Goal: Information Seeking & Learning: Understand process/instructions

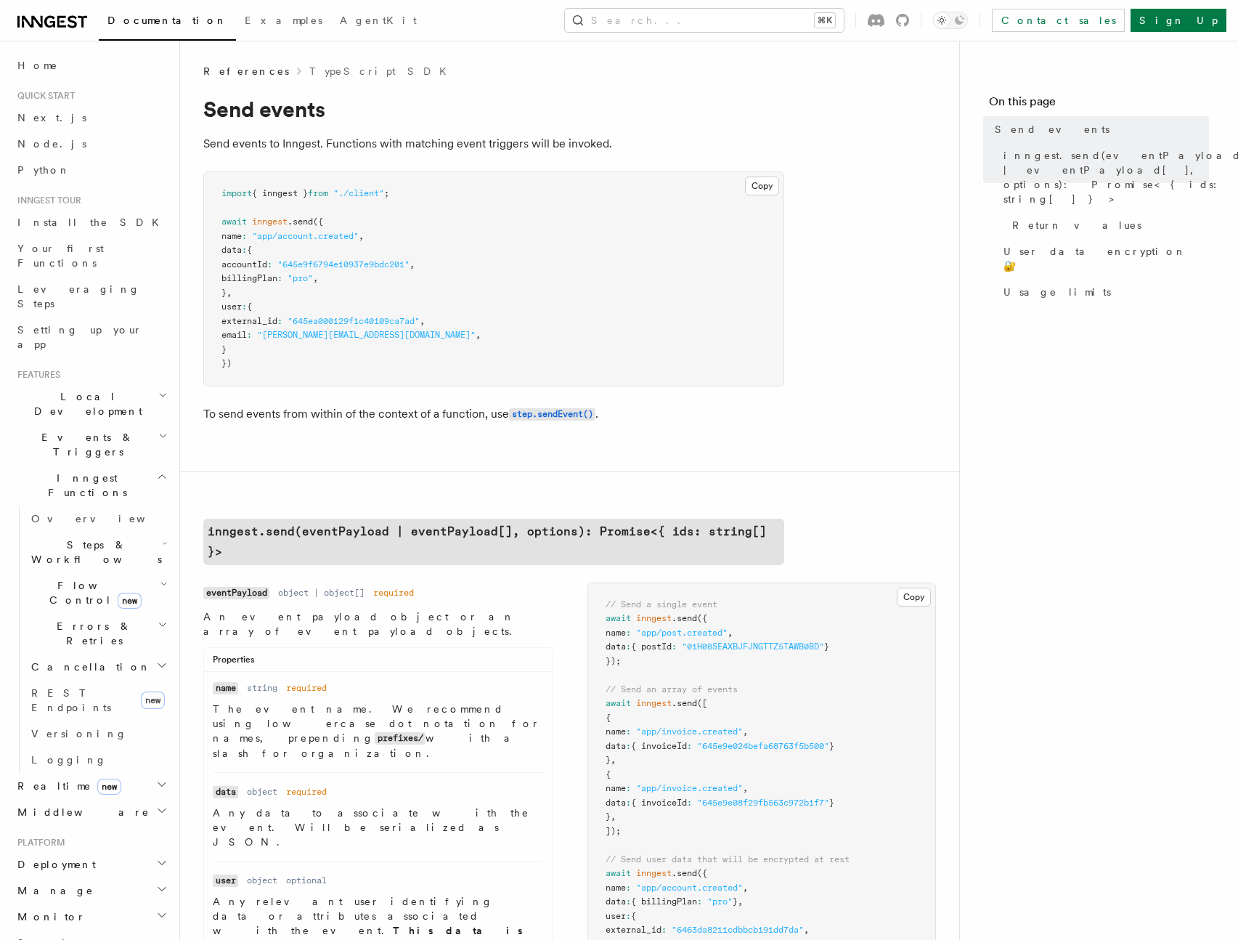
scroll to position [545, 0]
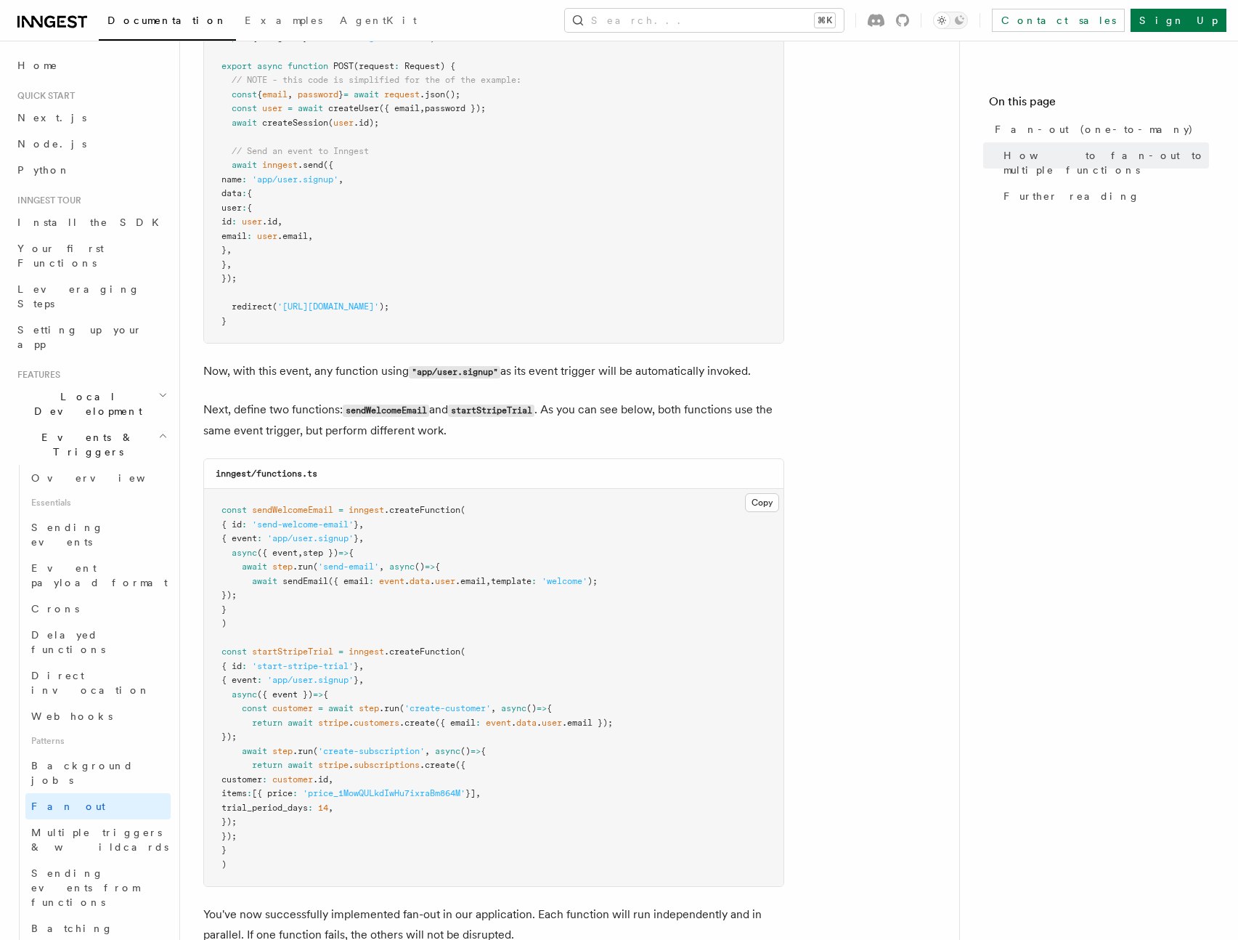
scroll to position [1631, 0]
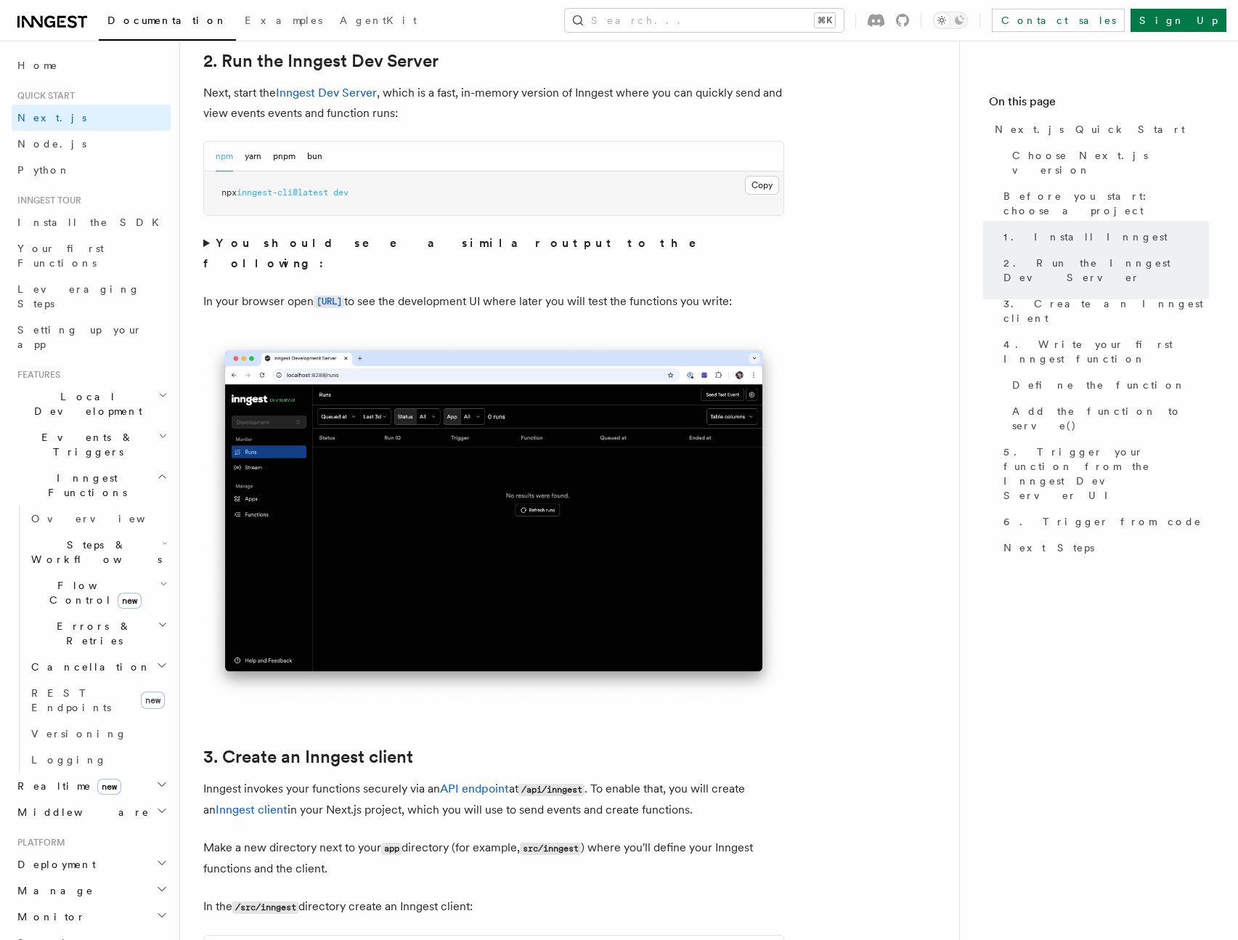
scroll to position [396, 0]
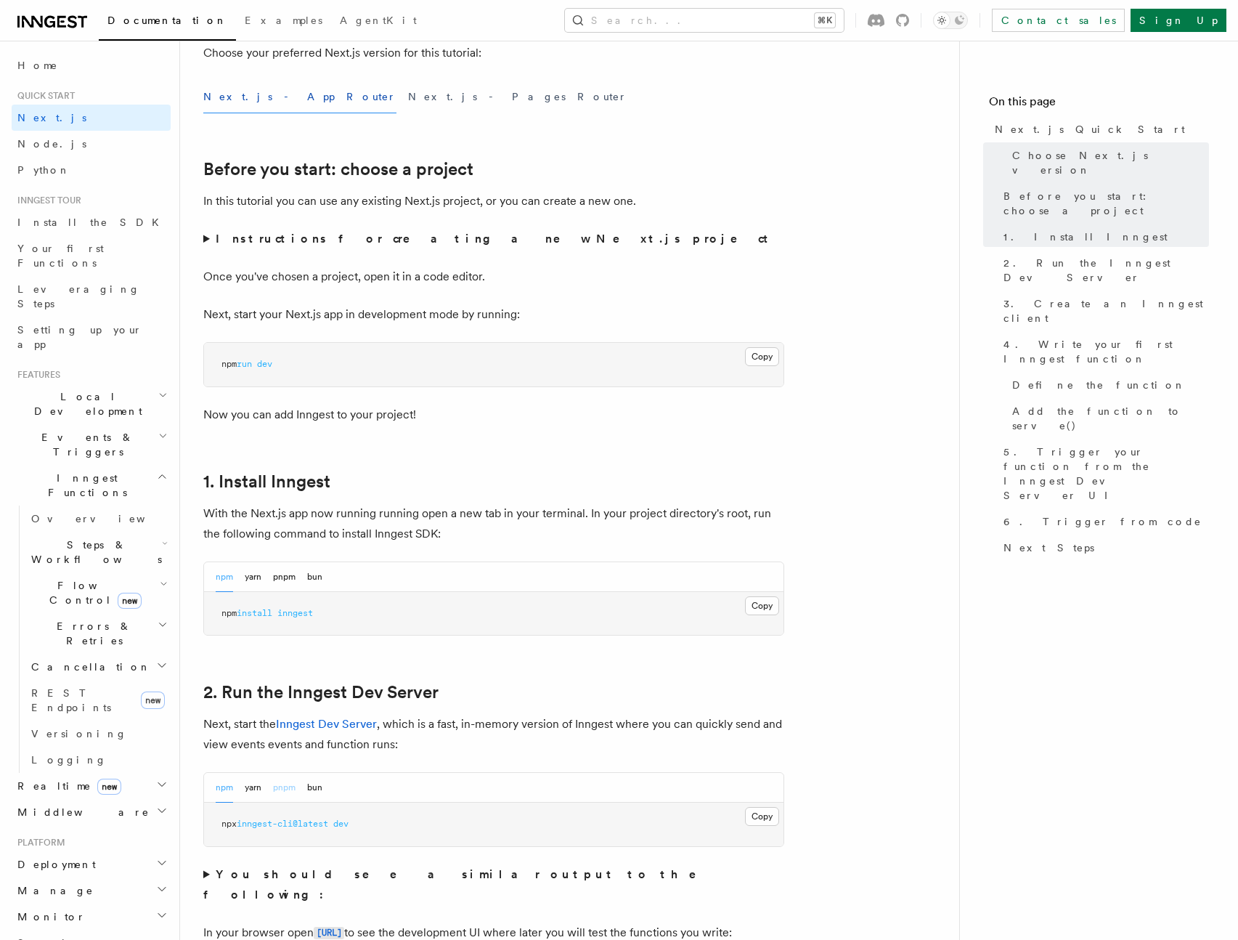
click at [293, 784] on button "pnpm" at bounding box center [284, 788] width 23 height 30
click at [774, 823] on button "Copy Copied" at bounding box center [762, 816] width 34 height 19
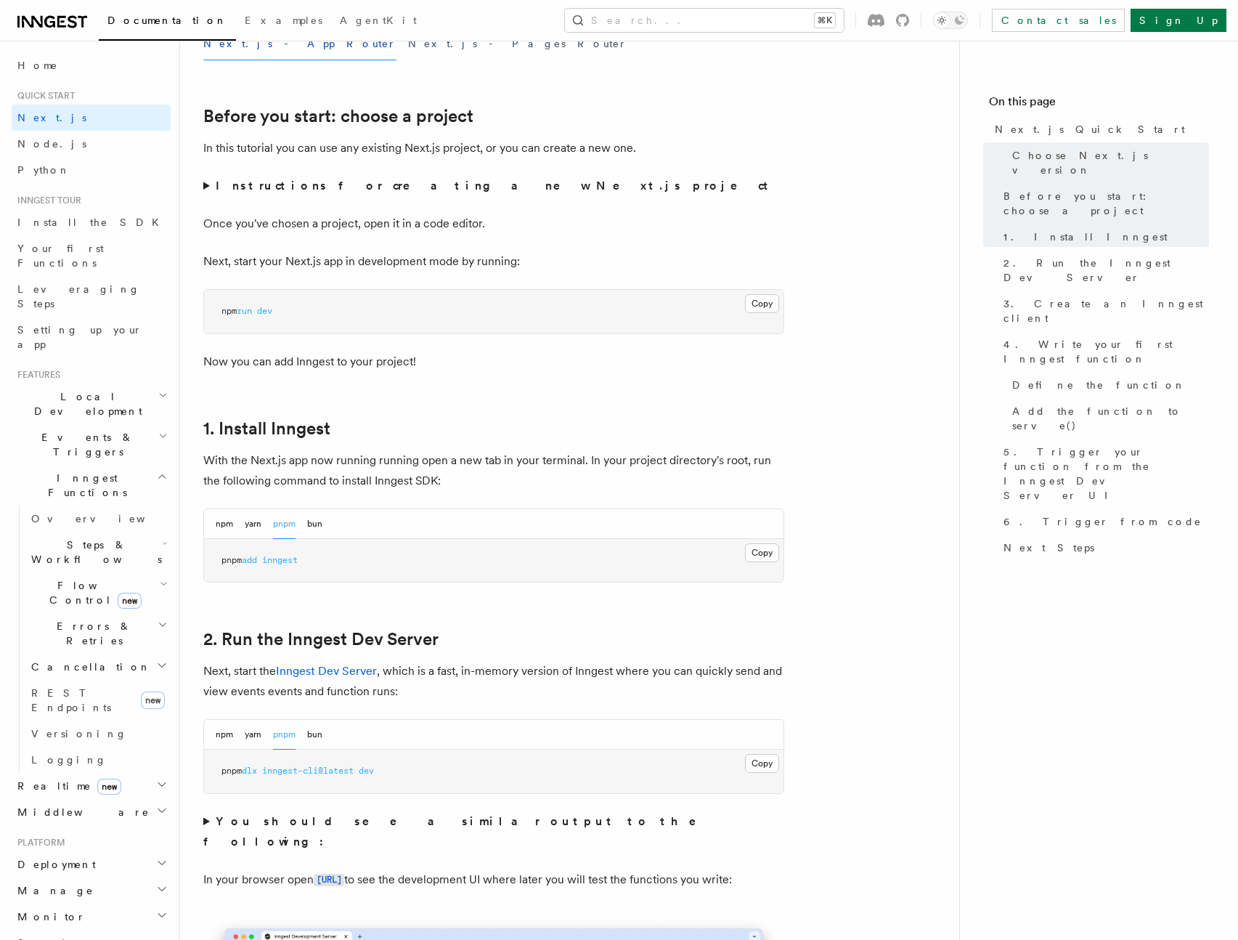
scroll to position [453, 0]
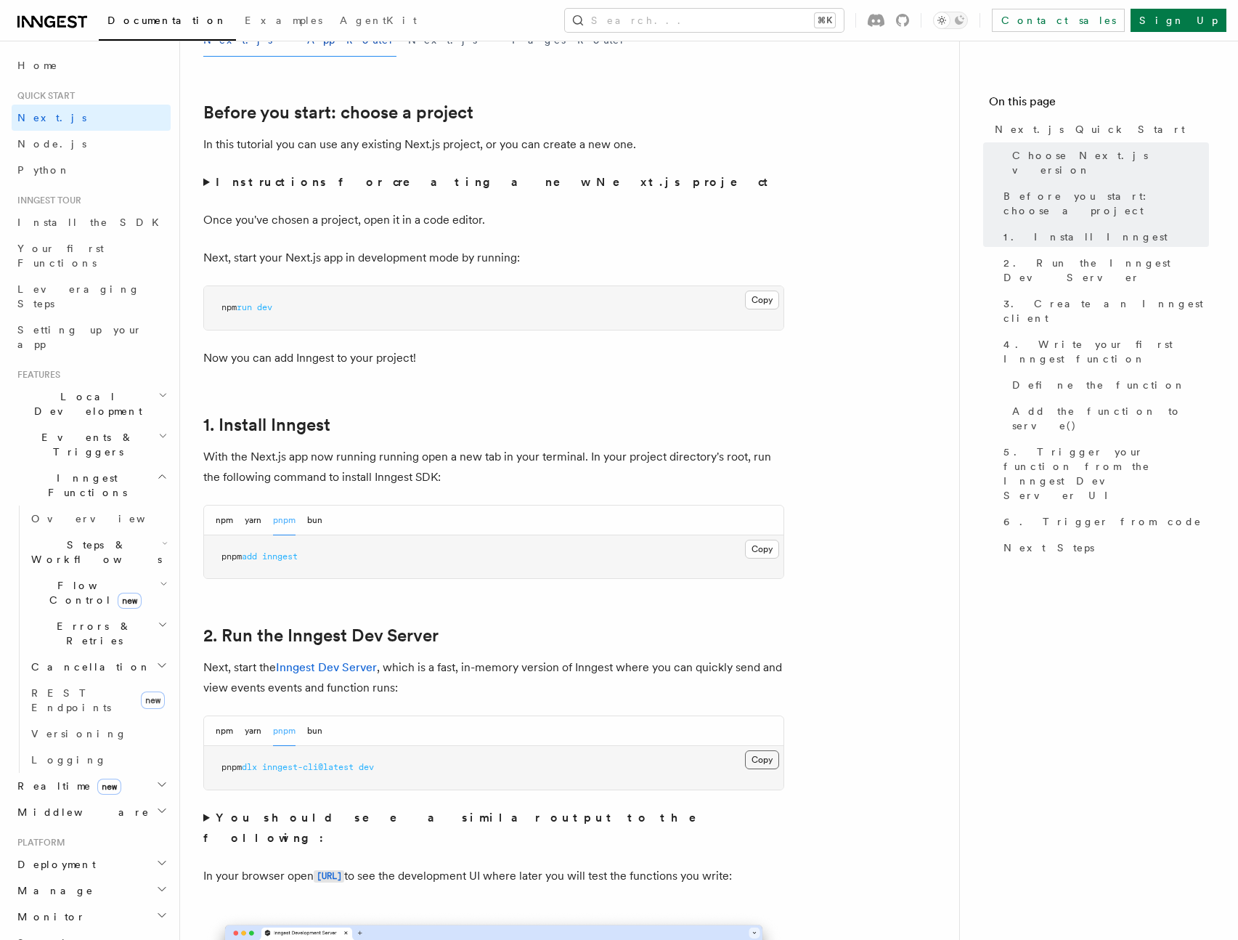
click at [766, 759] on button "Copy Copied" at bounding box center [762, 759] width 34 height 19
